Goal: Transaction & Acquisition: Obtain resource

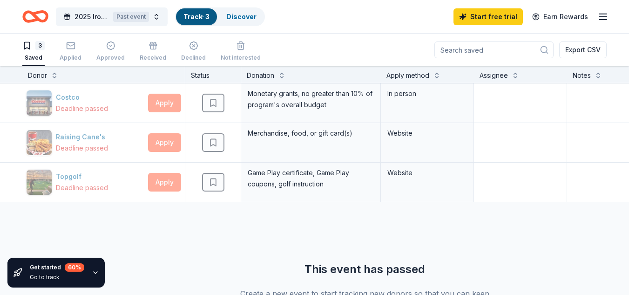
click at [36, 17] on icon "Home" at bounding box center [40, 16] width 14 height 9
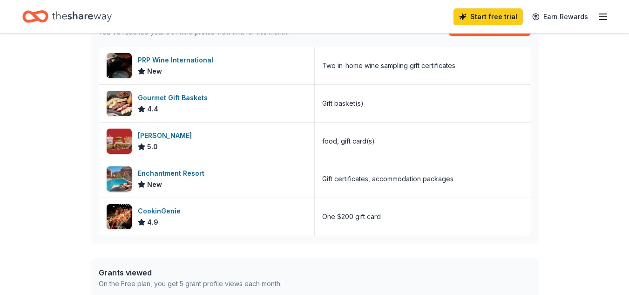
scroll to position [423, 0]
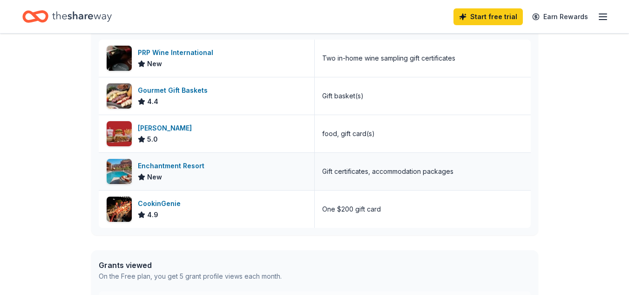
click at [165, 166] on div "Enchantment Resort" at bounding box center [173, 165] width 70 height 11
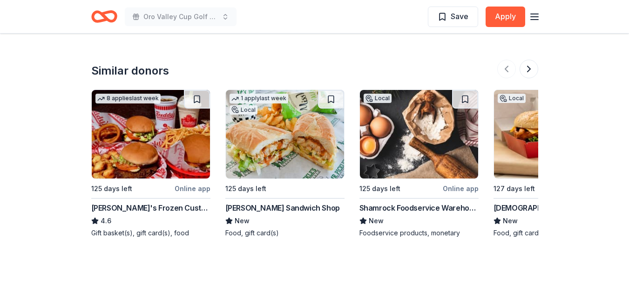
scroll to position [831, 0]
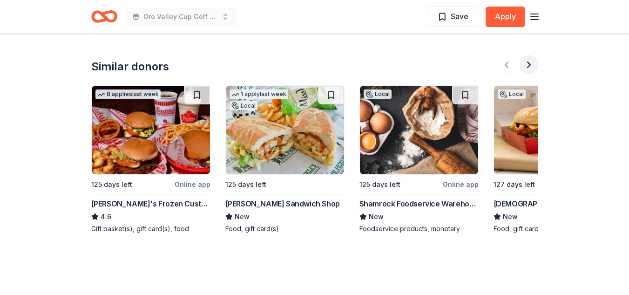
click at [522, 66] on button at bounding box center [529, 64] width 19 height 19
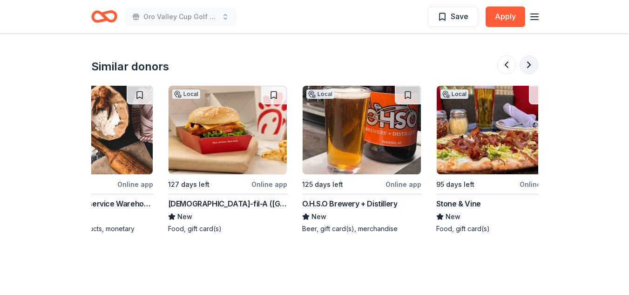
click at [522, 66] on button at bounding box center [529, 64] width 19 height 19
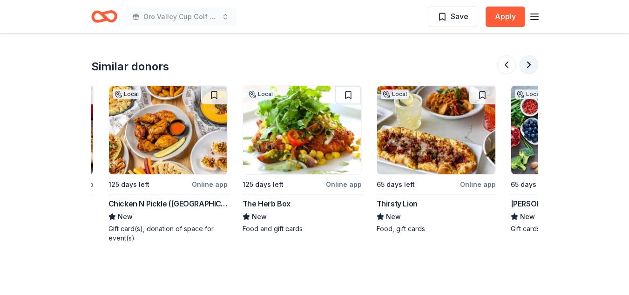
scroll to position [0, 804]
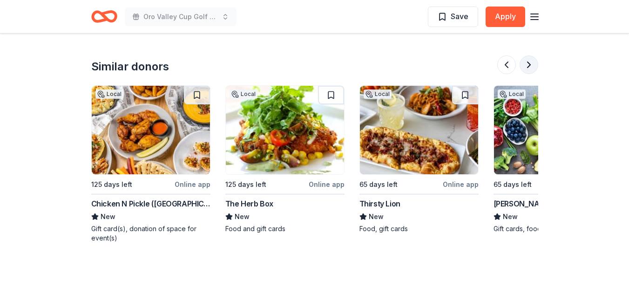
click at [529, 65] on button at bounding box center [529, 64] width 19 height 19
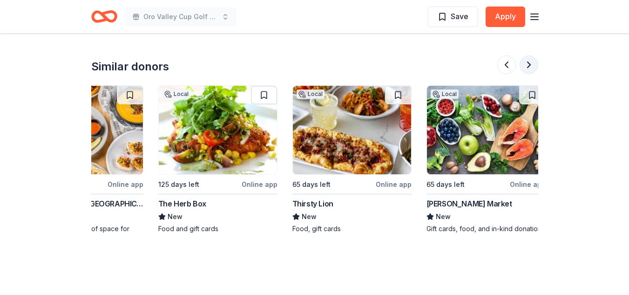
scroll to position [0, 879]
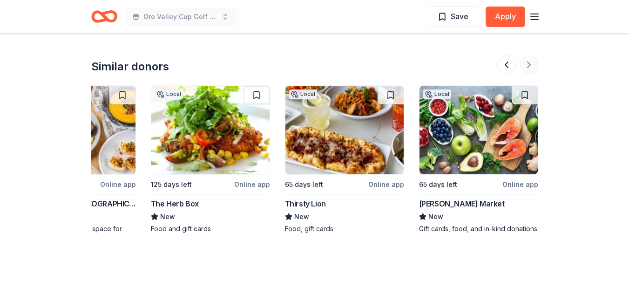
click at [529, 65] on div at bounding box center [517, 64] width 41 height 19
click at [506, 63] on button at bounding box center [506, 64] width 19 height 19
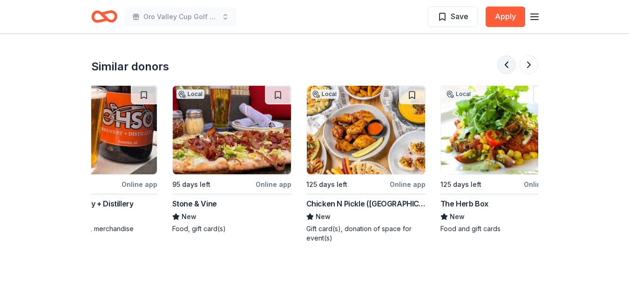
click at [506, 63] on button at bounding box center [506, 64] width 19 height 19
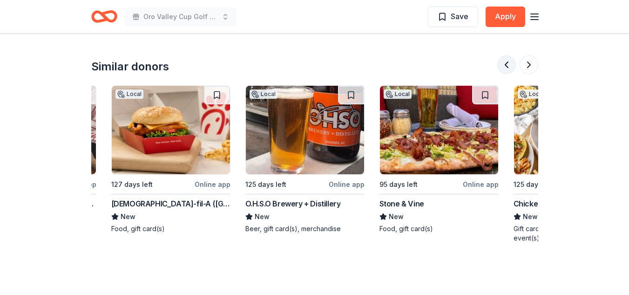
click at [506, 63] on button at bounding box center [506, 64] width 19 height 19
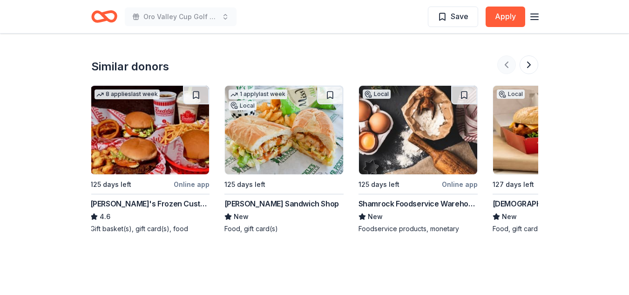
scroll to position [0, 0]
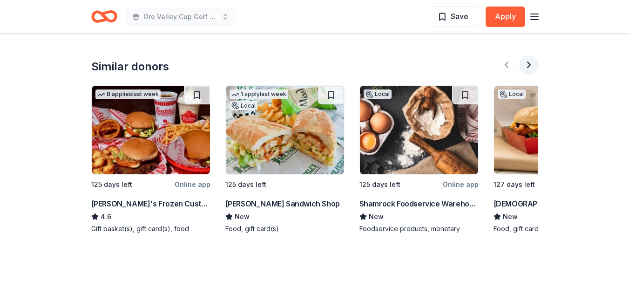
click at [535, 68] on button at bounding box center [529, 64] width 19 height 19
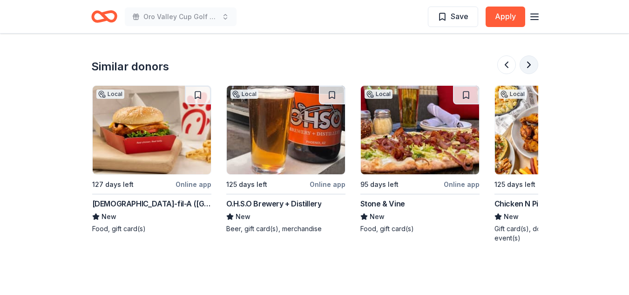
scroll to position [0, 402]
